Goal: Transaction & Acquisition: Book appointment/travel/reservation

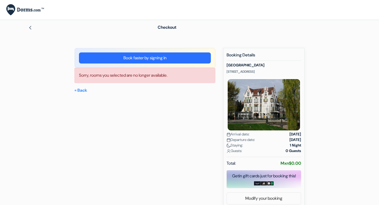
scroll to position [4, 0]
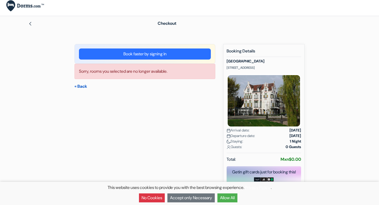
click at [84, 88] on link "« Back" at bounding box center [80, 86] width 13 height 6
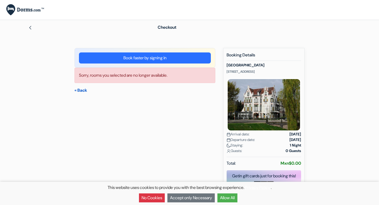
click at [86, 90] on link "« Back" at bounding box center [80, 90] width 13 height 6
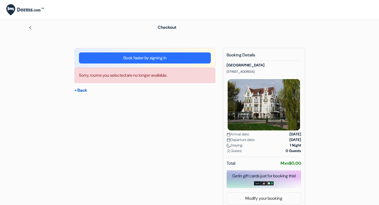
click at [85, 91] on link "« Back" at bounding box center [80, 90] width 13 height 6
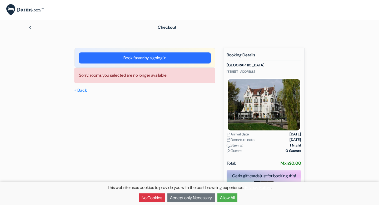
scroll to position [4, 0]
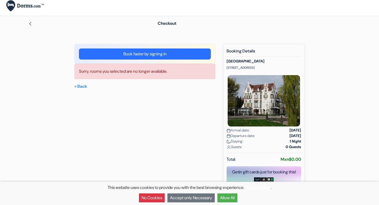
click at [234, 198] on button "Allow All" at bounding box center [227, 197] width 20 height 9
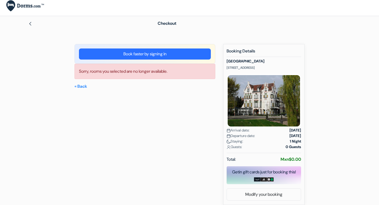
scroll to position [0, 0]
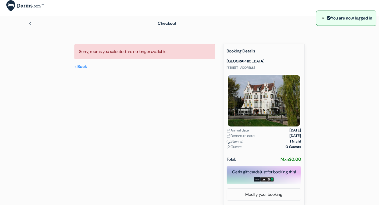
click at [282, 201] on div "New booking Booking Details Hotel Molendal Cronjestraat 15, Arnhem, Netherlands…" at bounding box center [263, 124] width 81 height 161
click at [282, 197] on link "Modify your booking" at bounding box center [264, 194] width 74 height 10
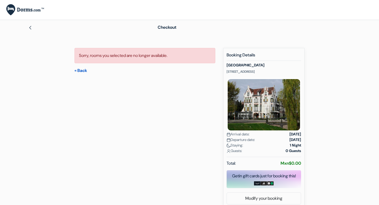
click at [83, 72] on link "« Back" at bounding box center [80, 71] width 13 height 6
click at [84, 70] on link "« Back" at bounding box center [80, 71] width 13 height 6
click at [30, 29] on img at bounding box center [30, 28] width 4 height 4
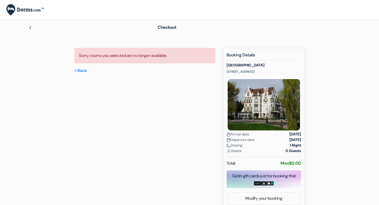
click at [31, 29] on img at bounding box center [30, 28] width 4 height 4
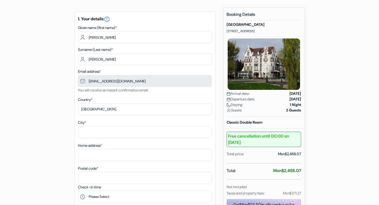
scroll to position [46, 0]
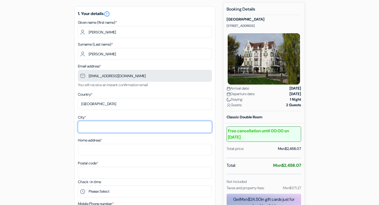
click at [151, 128] on input "City *" at bounding box center [145, 127] width 134 height 12
type input "puerto aventuras"
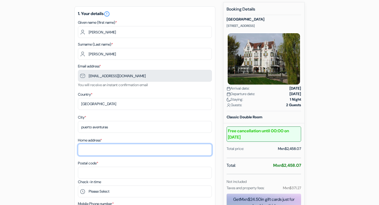
type input "bahia xcacel casa 70"
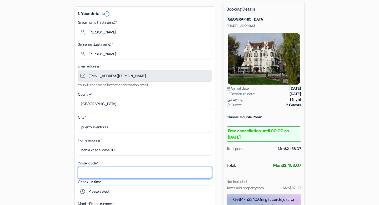
type input "77733"
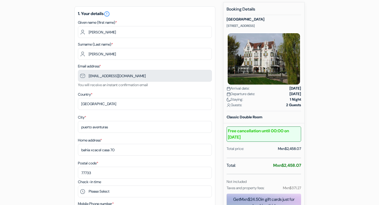
type input "[PHONE_NUMBER]"
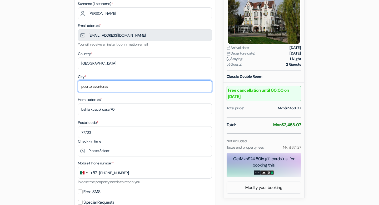
scroll to position [144, 0]
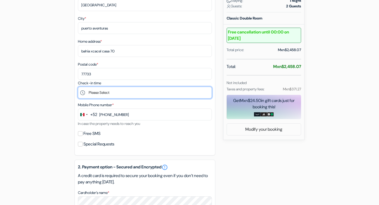
click at [149, 93] on select "Please Select 15:00 16:00 17:00 18:00 19:00 20:00 21:00" at bounding box center [145, 93] width 134 height 12
click at [164, 93] on select "Please Select 15:00 16:00 17:00 18:00 19:00 20:00 21:00" at bounding box center [145, 93] width 134 height 12
select select "15"
click at [78, 88] on select "Please Select 15:00 16:00 17:00 18:00 19:00 20:00 21:00" at bounding box center [145, 93] width 134 height 12
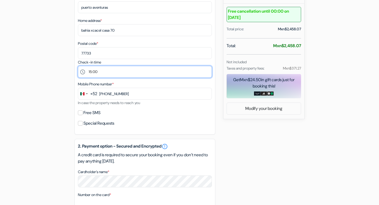
scroll to position [174, 0]
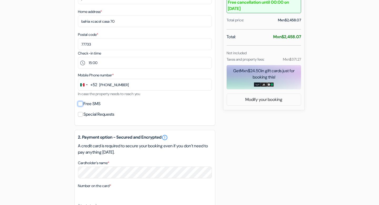
click at [81, 106] on input "Free SMS" at bounding box center [80, 103] width 5 height 5
checkbox input "true"
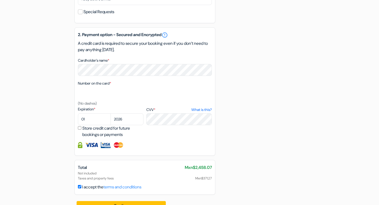
scroll to position [292, 0]
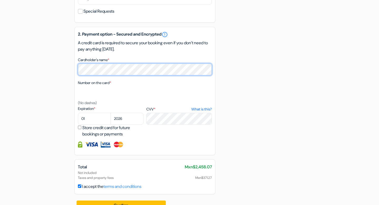
click at [74, 71] on div "2. Payment option - Secured and Encrypted error_outline A credit card is requir…" at bounding box center [144, 91] width 141 height 128
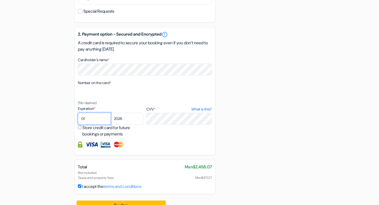
click at [85, 120] on select "01 02 03 04 05 06 07 08 09 10 11 12" at bounding box center [94, 119] width 33 height 12
select select "11"
click at [78, 114] on select "01 02 03 04 05 06 07 08 09 10 11 12" at bounding box center [94, 119] width 33 height 12
click at [127, 121] on select "2025 2026 2027 2028 2029 2030 2031 2032 2033 2034 2035 2036 2037 2038 2039 2040…" at bounding box center [127, 119] width 33 height 12
select select "2028"
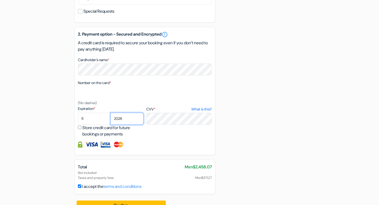
click at [111, 114] on select "2025 2026 2027 2028 2029 2030 2031 2032 2033 2034 2035 2036 2037 2038 2039 2040…" at bounding box center [127, 119] width 33 height 12
click at [91, 146] on img at bounding box center [91, 144] width 13 height 6
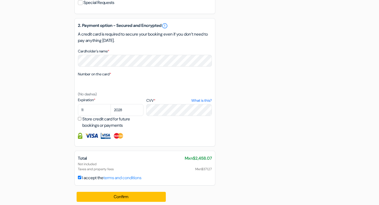
scroll to position [305, 0]
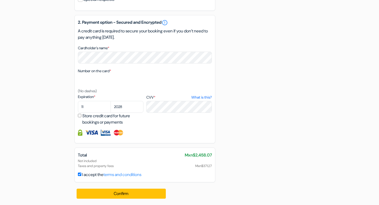
click at [93, 132] on img at bounding box center [91, 132] width 13 height 6
click at [106, 134] on img at bounding box center [105, 132] width 9 height 6
click at [80, 116] on input "Store credit card for future bookings or payments" at bounding box center [79, 115] width 3 height 3
checkbox input "true"
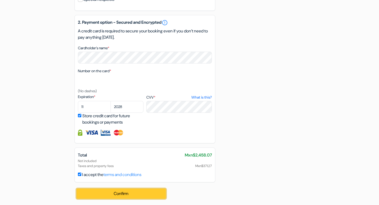
click at [148, 195] on button "Confirm Loading..." at bounding box center [121, 193] width 89 height 10
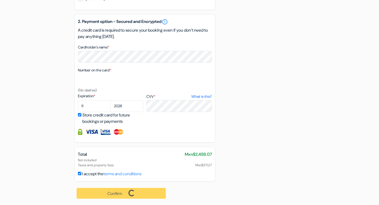
click at [144, 194] on div "Confirm Loading... Processing request ..." at bounding box center [121, 192] width 94 height 23
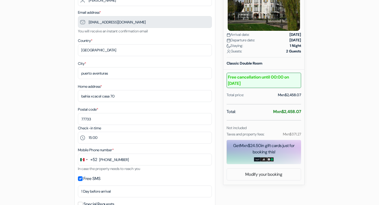
scroll to position [107, 0]
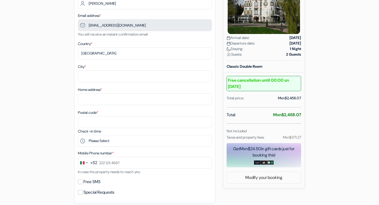
scroll to position [107, 0]
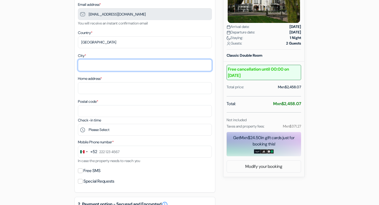
click at [96, 64] on input "City *" at bounding box center [145, 65] width 134 height 12
type input "puerto aventuras"
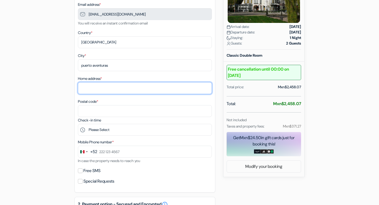
type input "bahia xcacel casa 70"
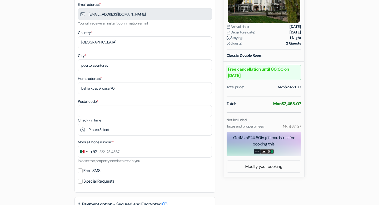
type input "77733"
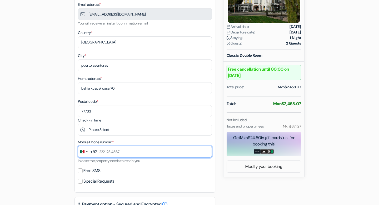
type input "984 205 6689"
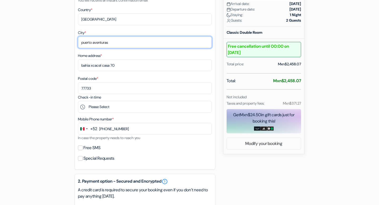
scroll to position [137, 0]
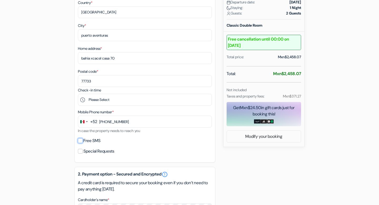
click at [81, 143] on input "Free SMS" at bounding box center [80, 140] width 5 height 5
checkbox input "true"
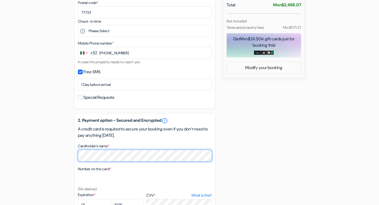
scroll to position [202, 0]
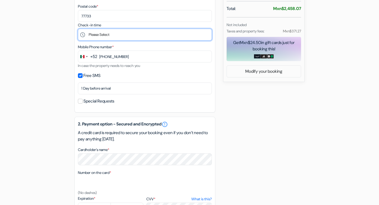
click at [118, 38] on select "Please Select 15:00 16:00 17:00 18:00 19:00 20:00 21:00" at bounding box center [145, 35] width 134 height 12
select select "15"
click at [78, 30] on select "Please Select 15:00 16:00 17:00 18:00 19:00 20:00 21:00" at bounding box center [145, 35] width 134 height 12
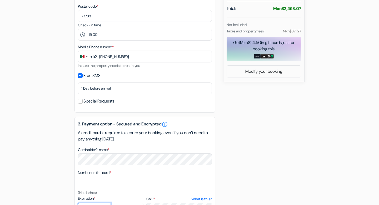
select select "11"
select select "2028"
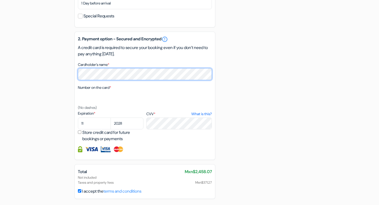
scroll to position [300, 0]
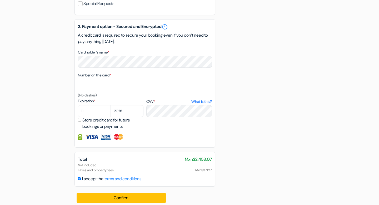
click at [156, 136] on div at bounding box center [145, 137] width 134 height 6
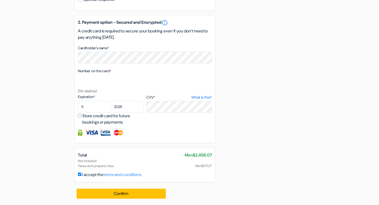
scroll to position [305, 0]
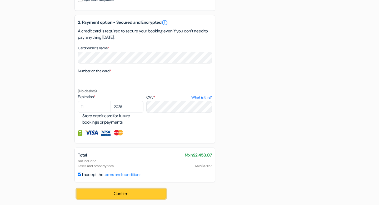
click at [132, 193] on button "Confirm Loading..." at bounding box center [121, 193] width 89 height 10
